Goal: Download file/media

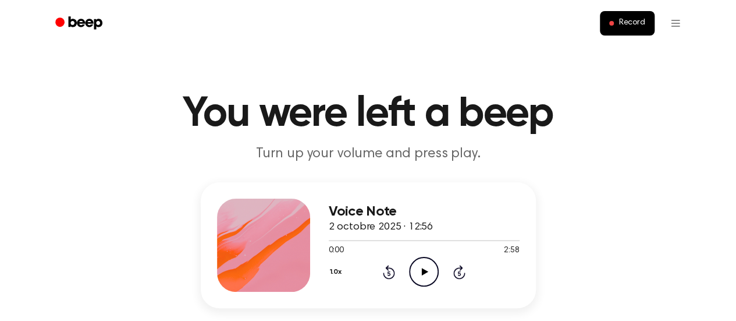
scroll to position [272, 0]
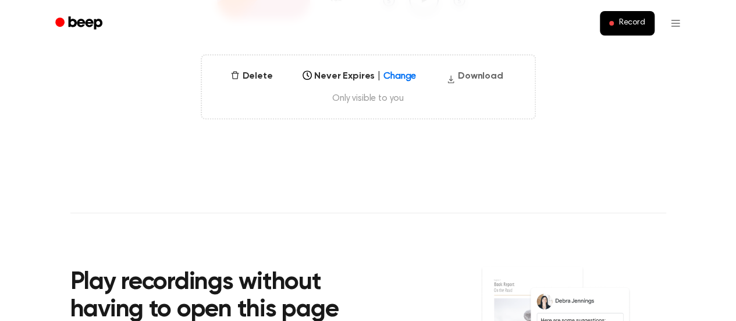
click at [460, 83] on button "Download" at bounding box center [475, 78] width 66 height 19
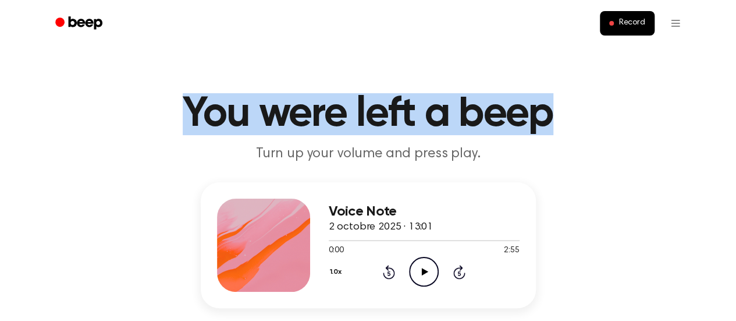
drag, startPoint x: 734, startPoint y: 19, endPoint x: 739, endPoint y: 72, distance: 53.3
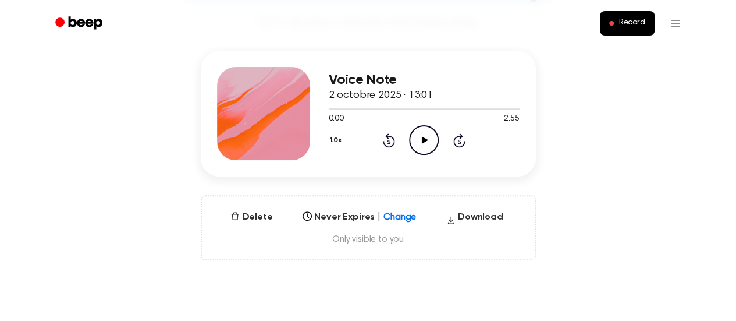
scroll to position [133, 0]
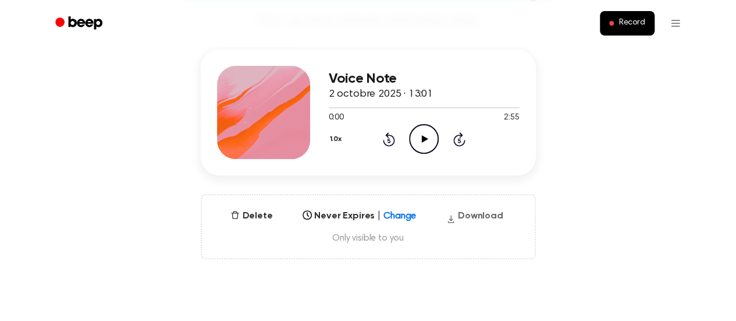
click at [490, 211] on button "Download" at bounding box center [475, 218] width 66 height 19
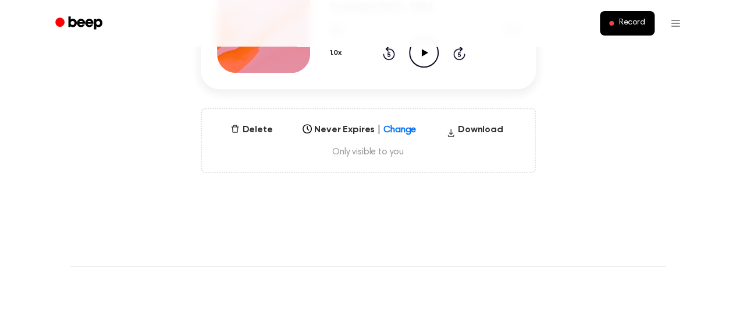
scroll to position [215, 0]
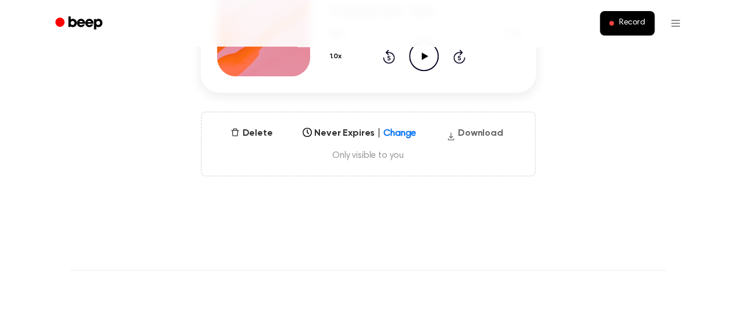
click at [485, 132] on button "Download" at bounding box center [475, 135] width 66 height 19
